Goal: Task Accomplishment & Management: Complete application form

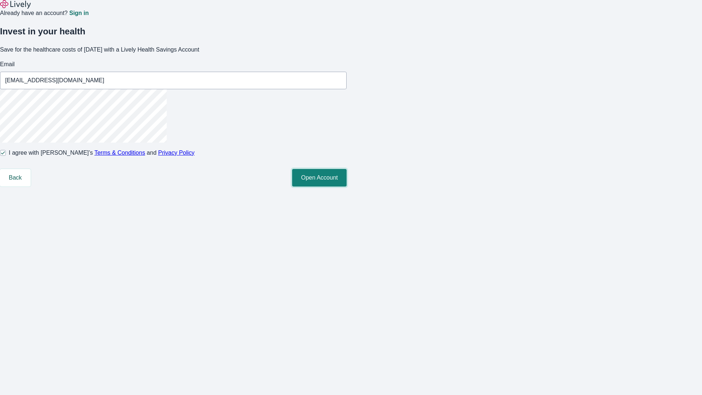
click at [347, 187] on button "Open Account" at bounding box center [319, 178] width 55 height 18
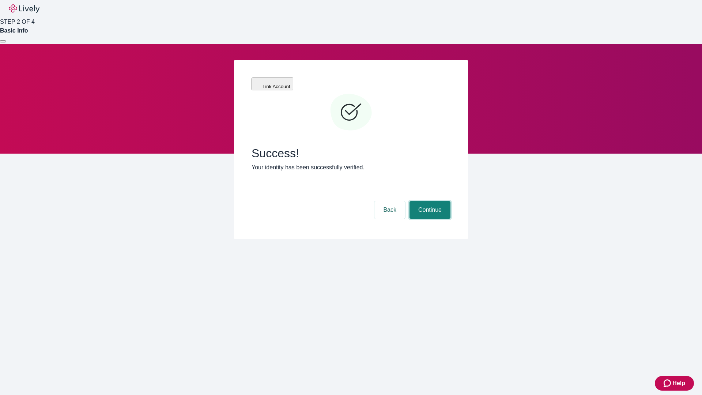
click at [429, 201] on button "Continue" at bounding box center [430, 210] width 41 height 18
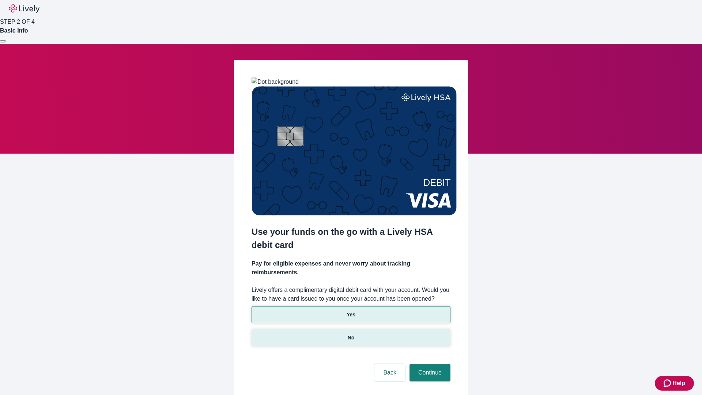
click at [351, 334] on p "No" at bounding box center [351, 338] width 7 height 8
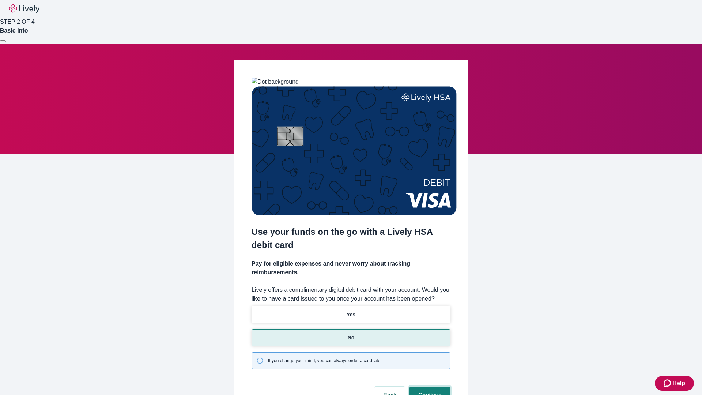
click at [429, 387] on button "Continue" at bounding box center [430, 396] width 41 height 18
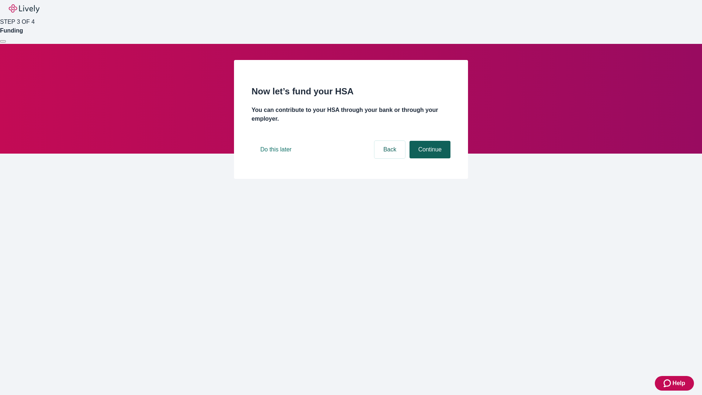
click at [429, 158] on button "Continue" at bounding box center [430, 150] width 41 height 18
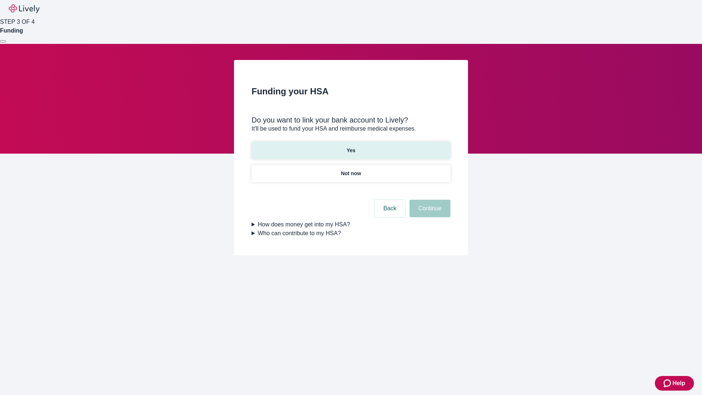
click at [351, 147] on p "Yes" at bounding box center [351, 151] width 9 height 8
click at [429, 200] on button "Continue" at bounding box center [430, 209] width 41 height 18
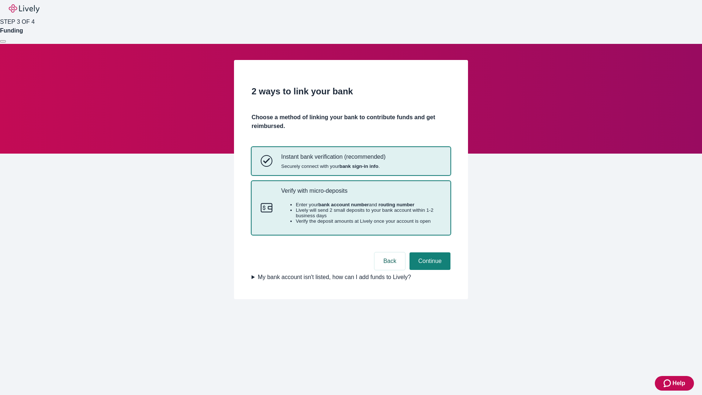
click at [361, 194] on p "Verify with micro-deposits" at bounding box center [361, 190] width 160 height 7
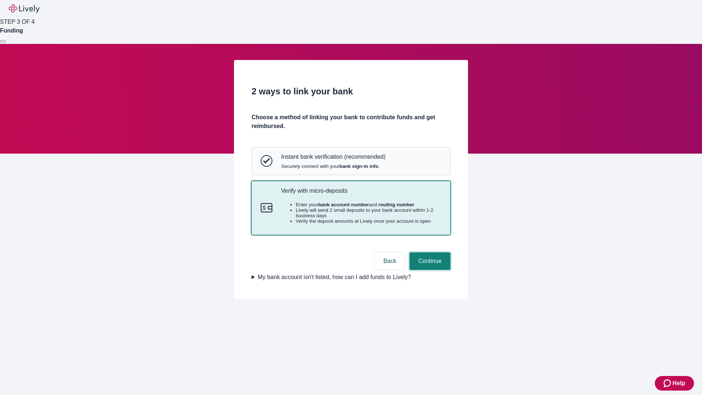
click at [429, 270] on button "Continue" at bounding box center [430, 261] width 41 height 18
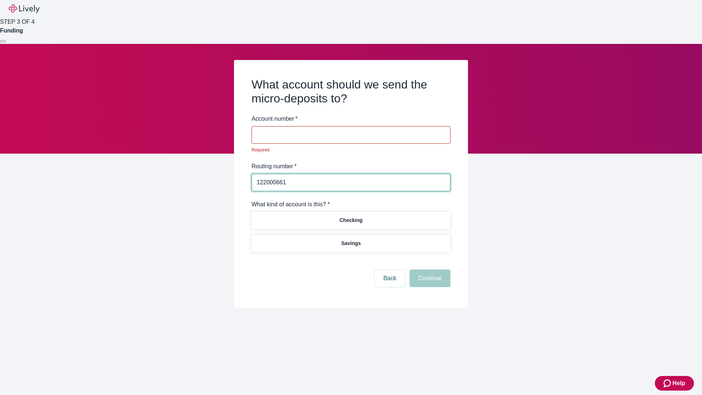
type input "122000661"
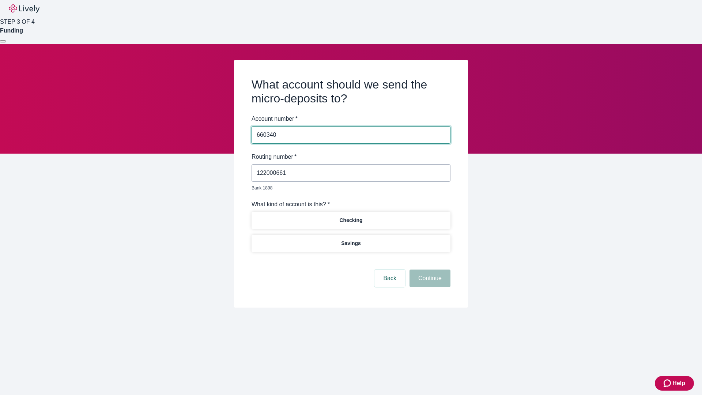
type input "660340"
click at [351, 217] on p "Checking" at bounding box center [350, 221] width 23 height 8
click at [429, 270] on button "Continue" at bounding box center [430, 279] width 41 height 18
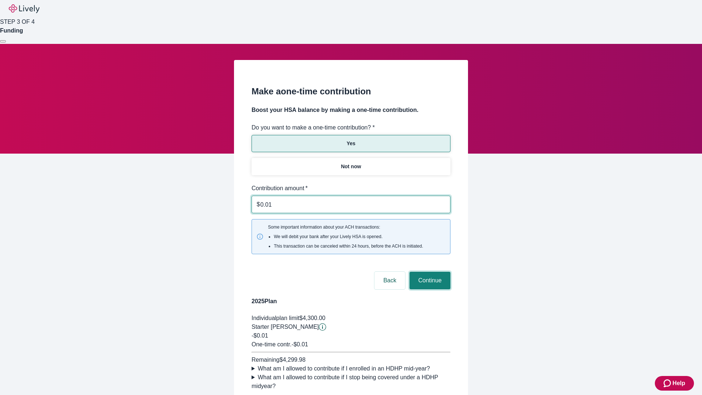
click at [429, 272] on button "Continue" at bounding box center [430, 281] width 41 height 18
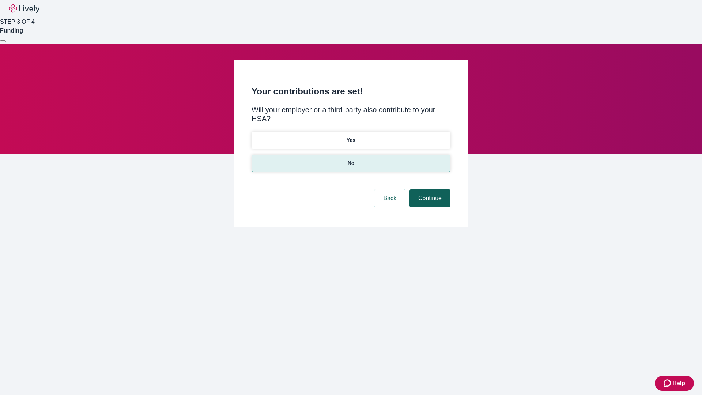
click at [429, 190] on button "Continue" at bounding box center [430, 199] width 41 height 18
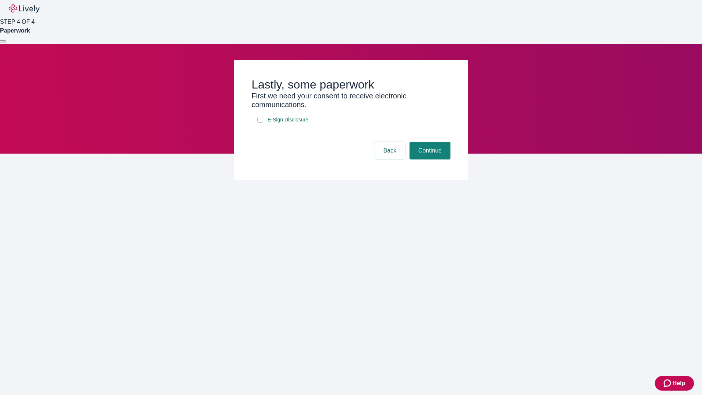
click at [260, 123] on input "E-Sign Disclosure" at bounding box center [261, 120] width 6 height 6
checkbox input "true"
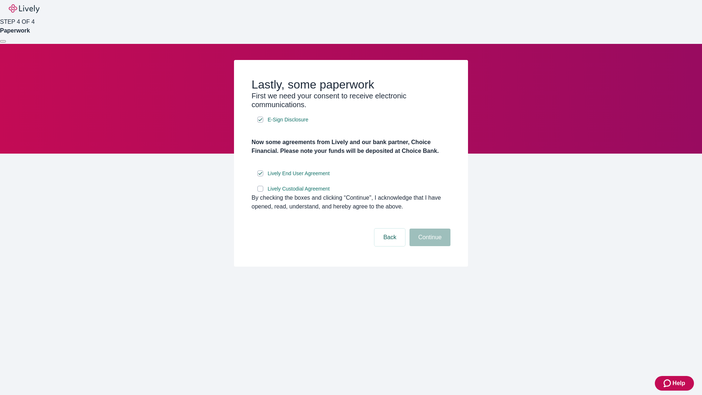
click at [260, 192] on input "Lively Custodial Agreement" at bounding box center [261, 189] width 6 height 6
checkbox input "true"
click at [429, 246] on button "Continue" at bounding box center [430, 238] width 41 height 18
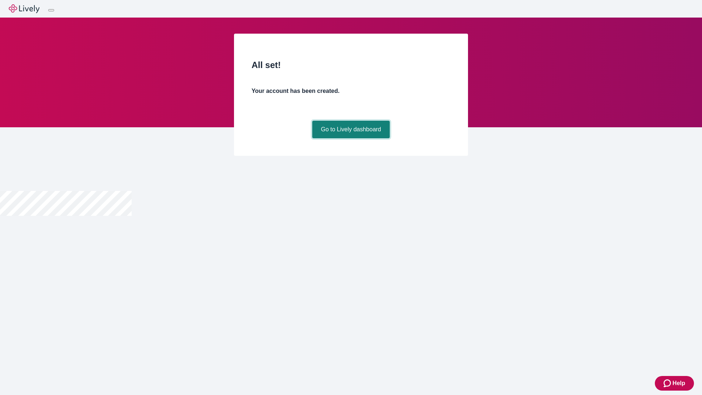
click at [351, 138] on link "Go to Lively dashboard" at bounding box center [351, 130] width 78 height 18
